Goal: Information Seeking & Learning: Learn about a topic

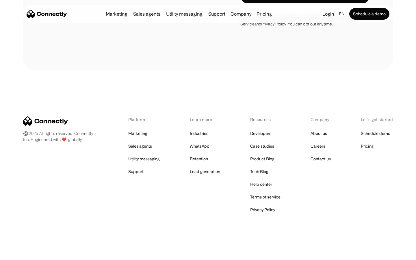
scroll to position [1876, 0]
